Goal: Check status: Check status

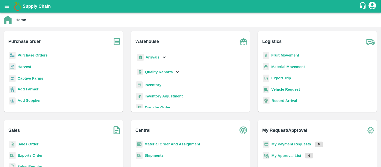
click at [29, 53] on b "Purchase Orders" at bounding box center [33, 55] width 30 height 4
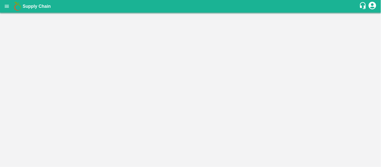
click at [29, 53] on main "Home Purchase order Purchase Orders Harvest Captive Farms Add Farmer Add Suppli…" at bounding box center [190, 90] width 381 height 154
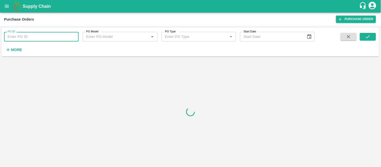
click at [21, 38] on input "PO ID" at bounding box center [41, 37] width 75 height 10
paste input "110491"
click at [367, 38] on icon "submit" at bounding box center [368, 36] width 4 height 3
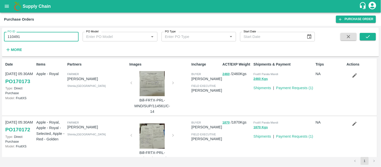
click at [34, 38] on input "110491" at bounding box center [41, 37] width 75 height 10
type input "110491"
click at [367, 34] on icon "submit" at bounding box center [368, 37] width 6 height 6
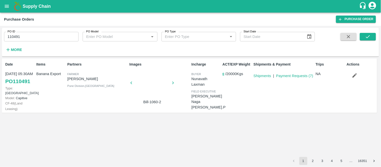
click at [43, 38] on input "110491" at bounding box center [41, 37] width 75 height 10
paste input "text"
click at [371, 38] on button "submit" at bounding box center [368, 37] width 16 height 8
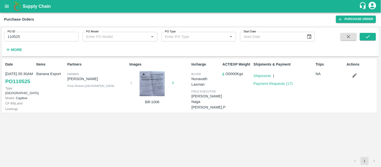
click at [52, 39] on input "110525" at bounding box center [41, 37] width 75 height 10
paste input "text"
click at [52, 39] on input "110525" at bounding box center [41, 37] width 75 height 10
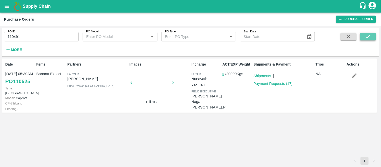
click at [363, 37] on button "submit" at bounding box center [368, 37] width 16 height 8
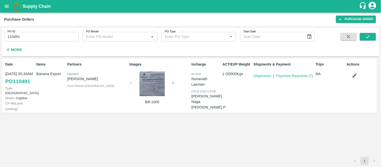
click at [32, 37] on input "110491" at bounding box center [41, 37] width 75 height 10
paste input "text"
click at [32, 37] on input "110525" at bounding box center [41, 37] width 75 height 10
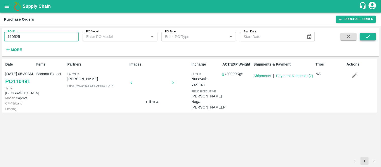
click at [365, 37] on icon "submit" at bounding box center [368, 37] width 6 height 6
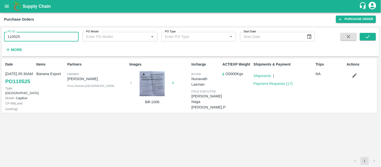
click at [36, 41] on input "110525" at bounding box center [41, 37] width 75 height 10
paste input "text"
click at [36, 41] on input "110491" at bounding box center [41, 37] width 75 height 10
type input "110491"
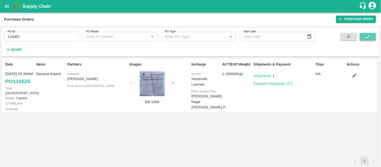
click at [366, 39] on button "submit" at bounding box center [368, 37] width 16 height 8
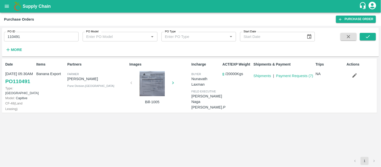
click at [37, 39] on input "110491" at bounding box center [41, 37] width 75 height 10
